Goal: Information Seeking & Learning: Find specific fact

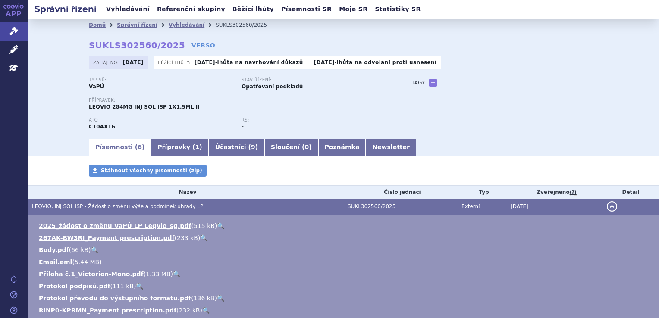
scroll to position [177, 0]
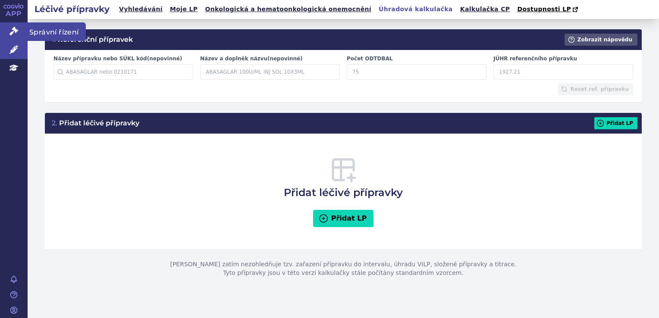
click at [14, 27] on icon at bounding box center [13, 31] width 9 height 9
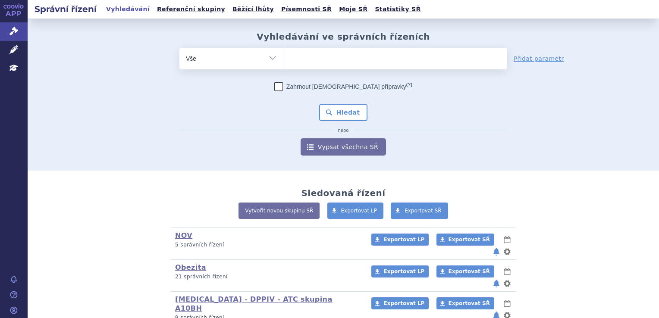
click at [335, 63] on ul at bounding box center [395, 57] width 224 height 18
click at [283, 63] on select at bounding box center [283, 58] width 0 height 22
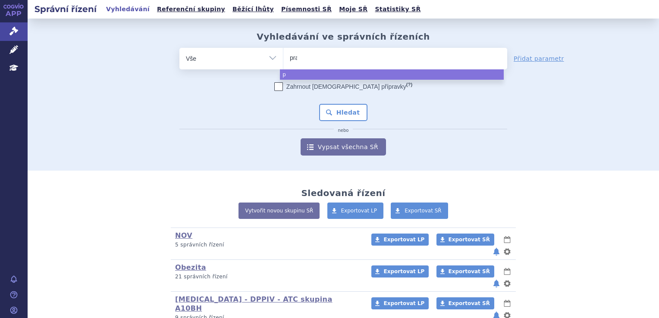
type input "prad"
type input "pradaxa"
select select "pradaxa"
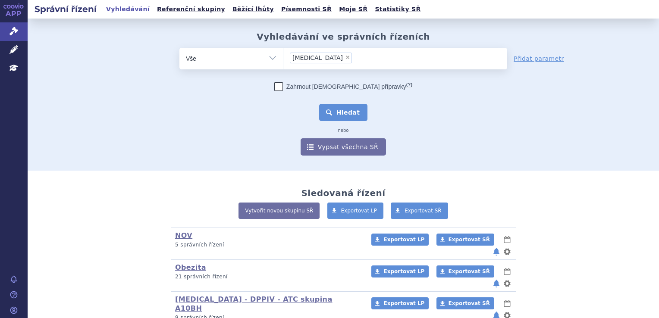
click at [333, 114] on button "Hledat" at bounding box center [343, 112] width 49 height 17
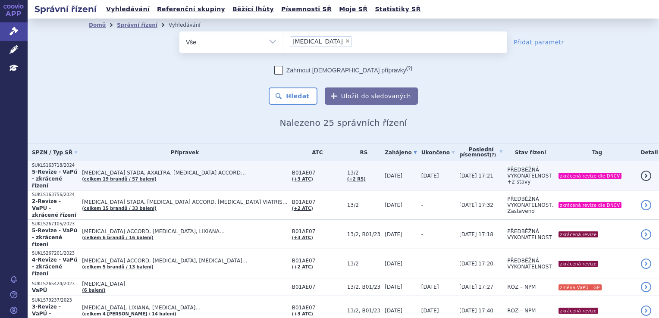
click at [278, 172] on span "APIXABAN STADA, AXALTRA, DABIGATRAN ETEXILATE ACCORD…" at bounding box center [185, 173] width 206 height 6
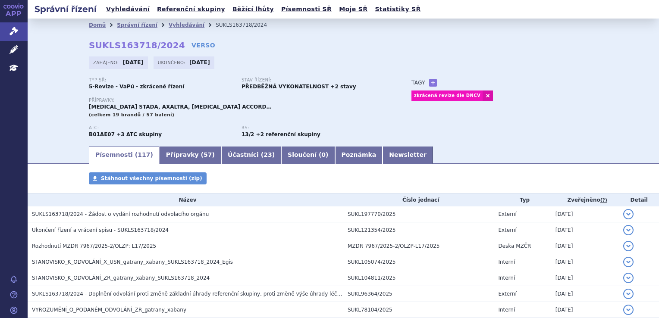
click at [116, 134] on strong "+3 ATC skupiny" at bounding box center [138, 134] width 45 height 6
click at [131, 137] on strong "+3 ATC skupiny" at bounding box center [138, 134] width 45 height 6
click at [182, 155] on link "Přípravky ( 57 )" at bounding box center [190, 155] width 62 height 17
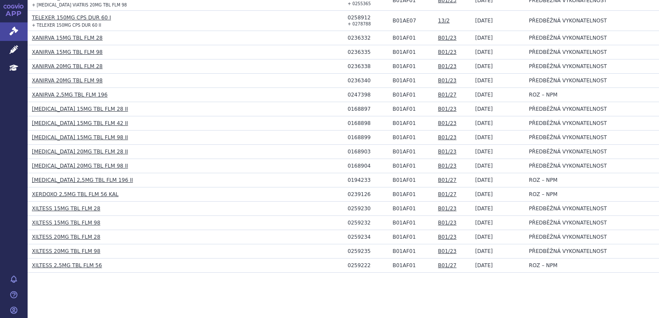
scroll to position [837, 0]
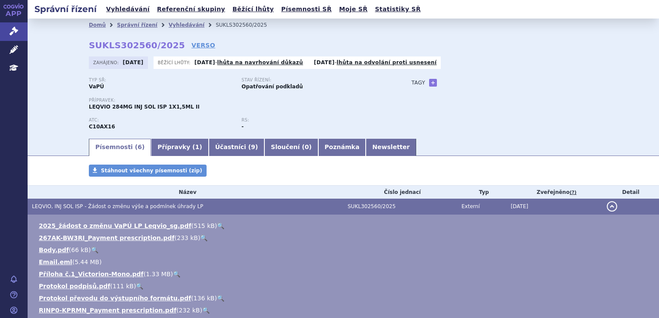
scroll to position [177, 0]
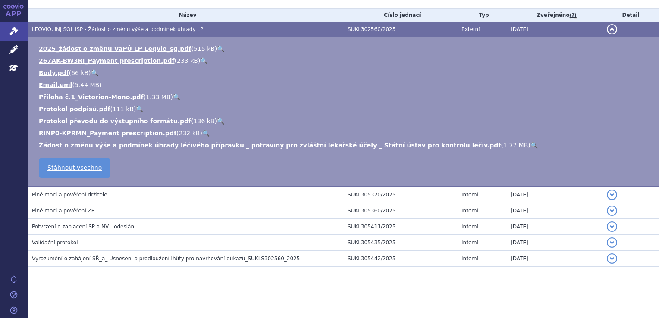
click at [490, 293] on section "Domů Správní řízení Vyhledávání SUKLS302560/2025 SUKLS302560/2025 VERSO [GEOGRA…" at bounding box center [343, 79] width 631 height 477
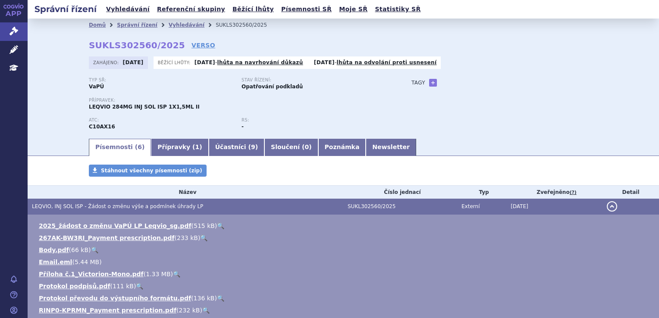
scroll to position [0, 0]
click at [172, 22] on link "Vyhledávání" at bounding box center [187, 25] width 36 height 6
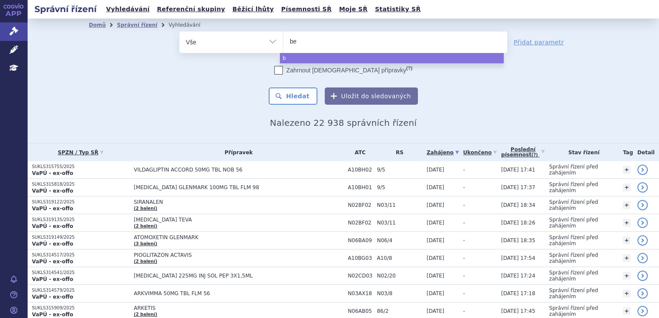
type input "ber"
type input "bero"
type input "berodu"
type input "berodual"
select select "berodual"
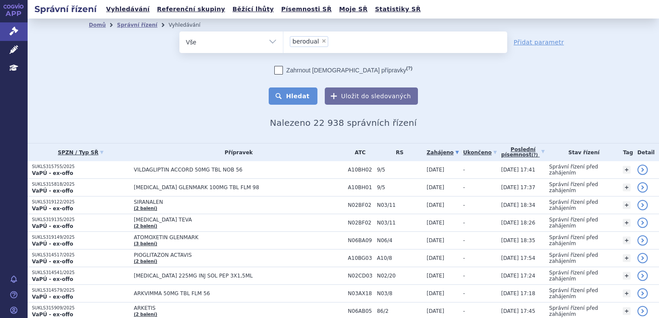
click at [309, 99] on button "Hledat" at bounding box center [293, 95] width 49 height 17
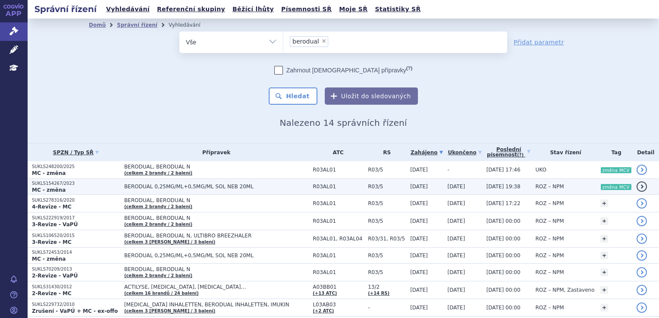
click at [246, 184] on span "BERODUAL 0,25MG/ML+0,5MG/ML SOL NEB 20ML" at bounding box center [216, 187] width 184 height 6
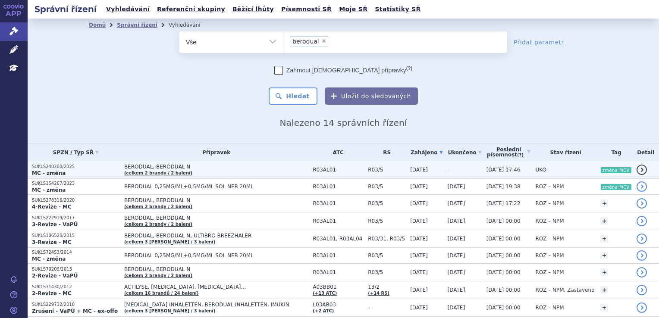
click at [248, 169] on span "BERODUAL, BERODUAL N" at bounding box center [216, 167] width 184 height 6
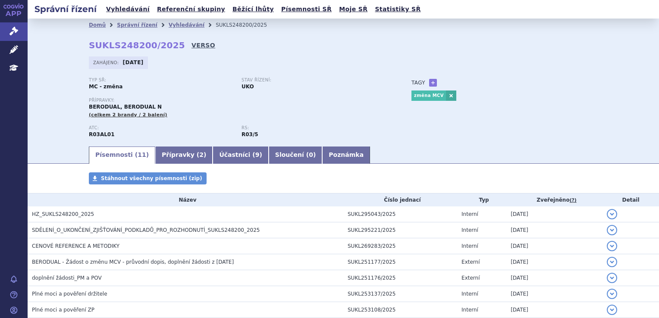
click at [191, 44] on link "VERSO" at bounding box center [203, 45] width 24 height 9
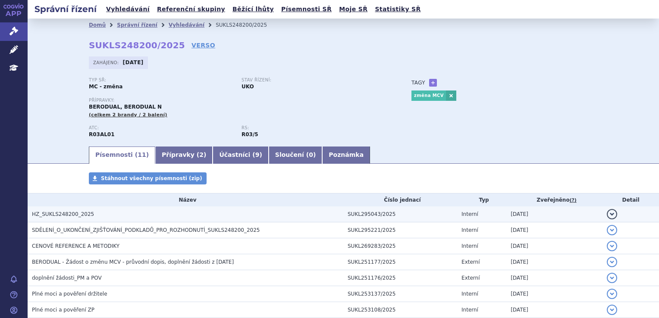
click at [84, 220] on td "HZ_SUKLS248200_2025" at bounding box center [186, 214] width 316 height 16
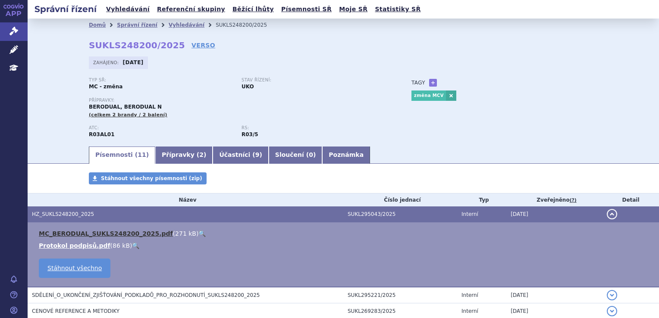
click at [83, 234] on link "MC_BERODUAL_SUKLS248200_2025.pdf" at bounding box center [106, 233] width 134 height 7
